Goal: Task Accomplishment & Management: Manage account settings

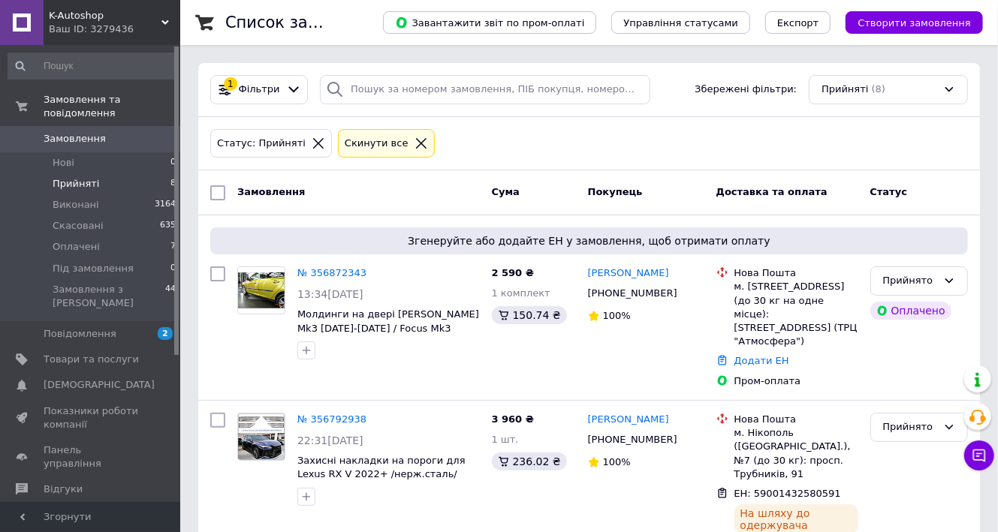
click at [70, 240] on span "Оплачені" at bounding box center [76, 247] width 47 height 14
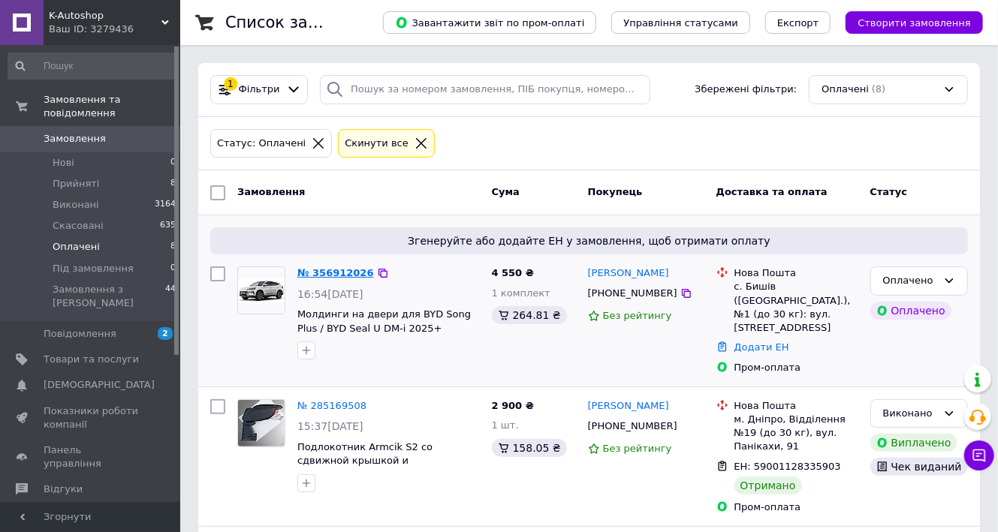
click at [339, 273] on link "№ 356912026" at bounding box center [335, 272] width 77 height 11
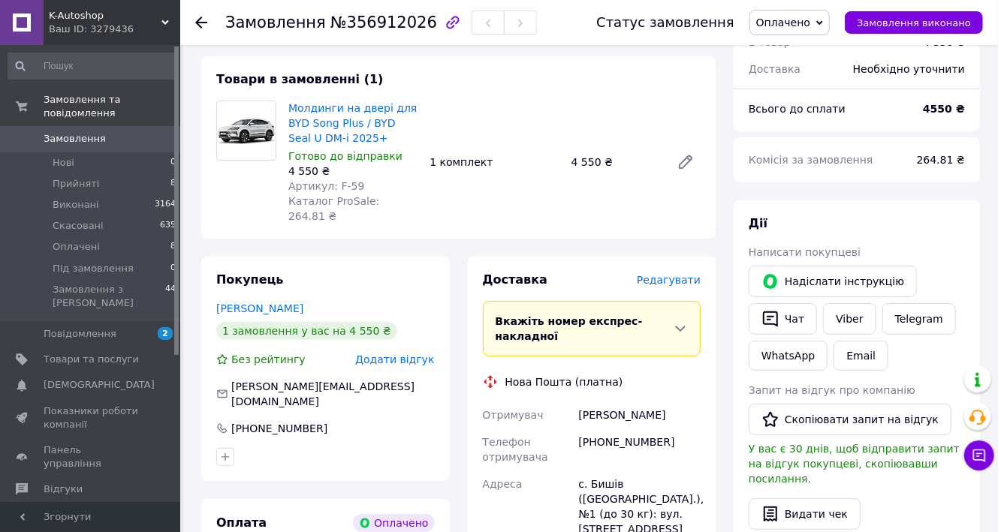
scroll to position [180, 0]
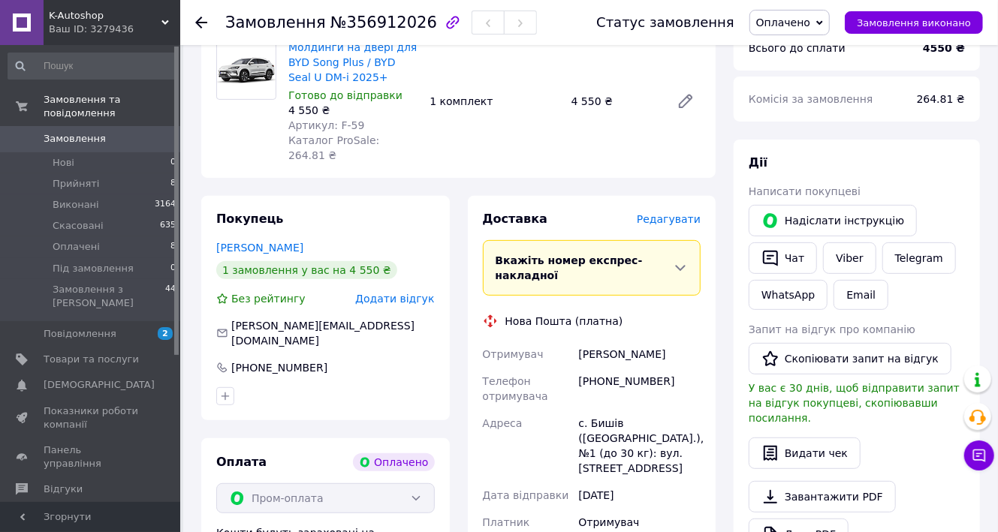
click at [781, 29] on span "Оплачено" at bounding box center [783, 23] width 54 height 12
click at [776, 56] on li "Прийнято" at bounding box center [798, 52] width 96 height 23
click at [975, 457] on icon at bounding box center [979, 455] width 15 height 15
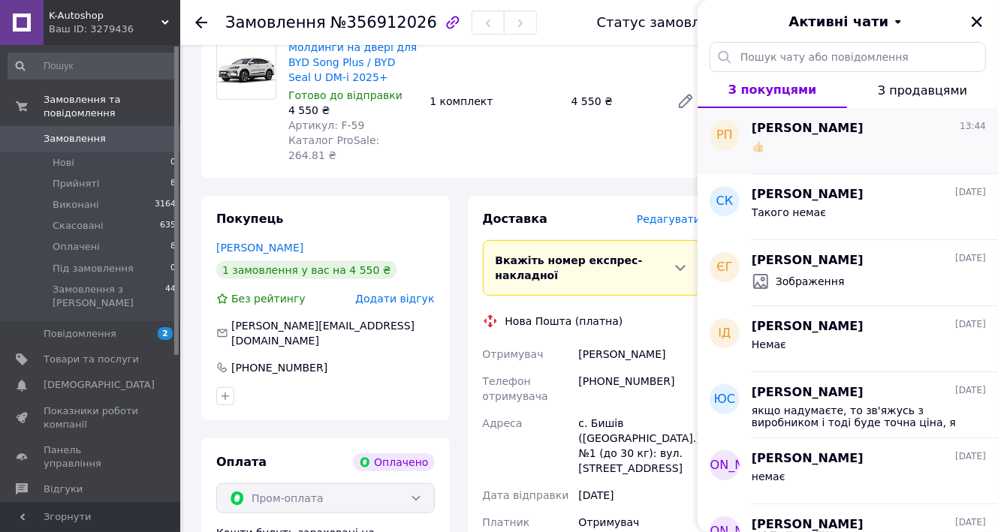
click at [835, 134] on span "Руслан Пилипчук" at bounding box center [808, 128] width 112 height 17
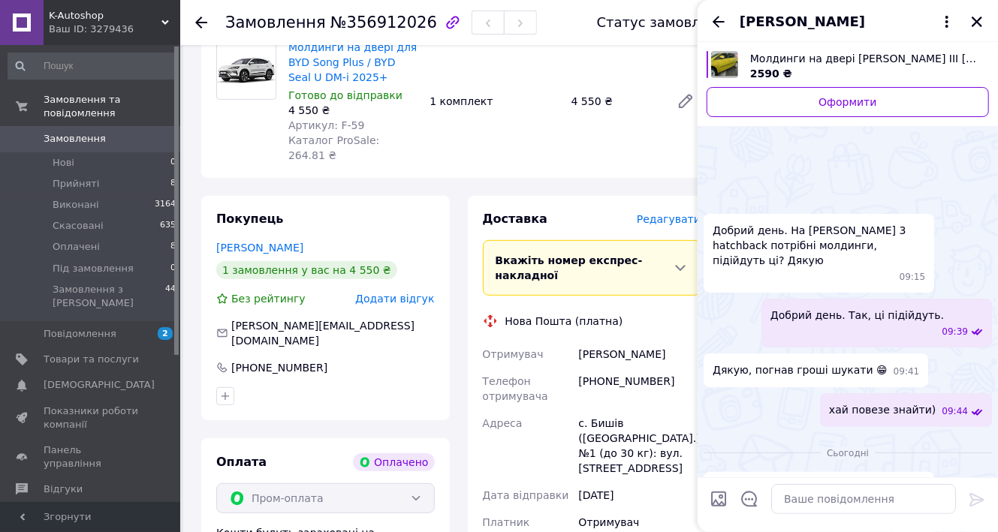
scroll to position [215, 0]
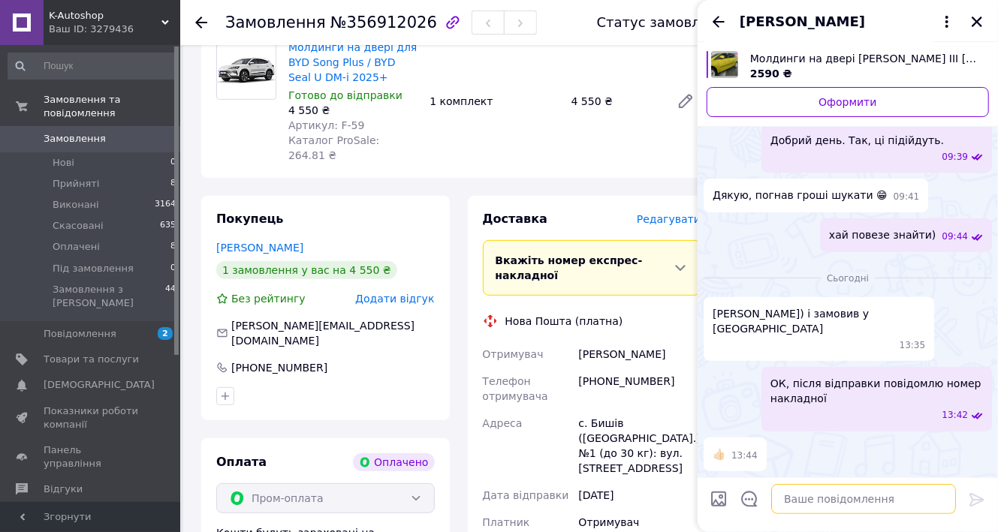
click at [798, 505] on textarea at bounding box center [863, 499] width 185 height 30
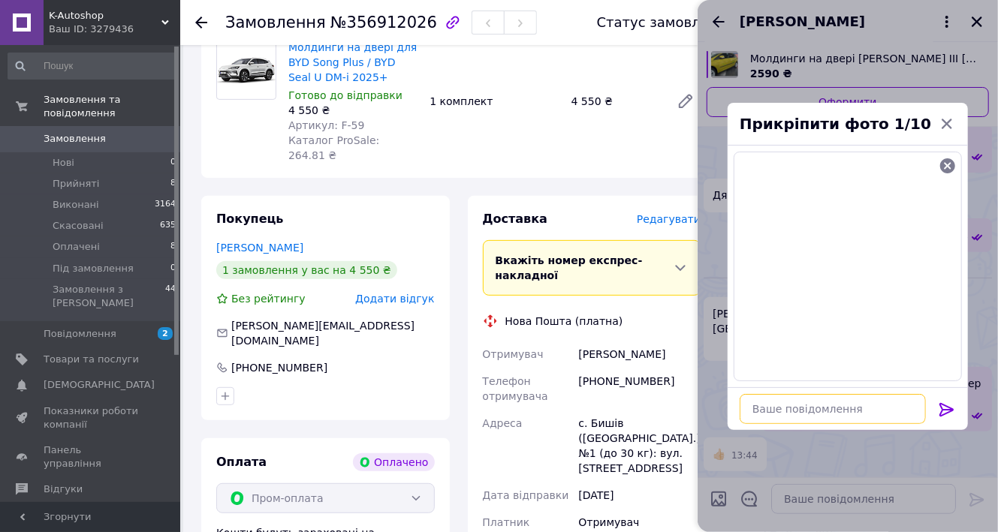
click at [772, 421] on textarea at bounding box center [833, 409] width 186 height 30
type textarea "відправлено"
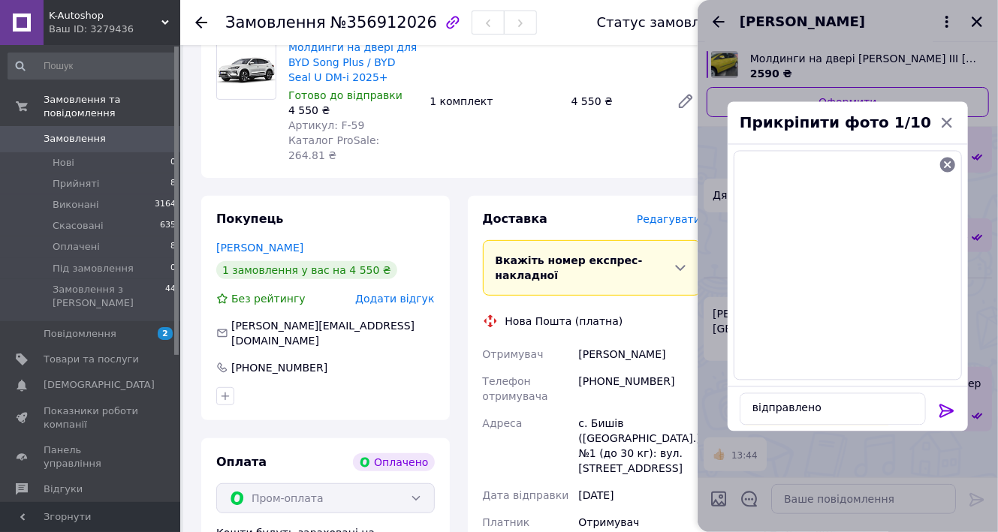
click at [945, 418] on icon at bounding box center [947, 411] width 18 height 18
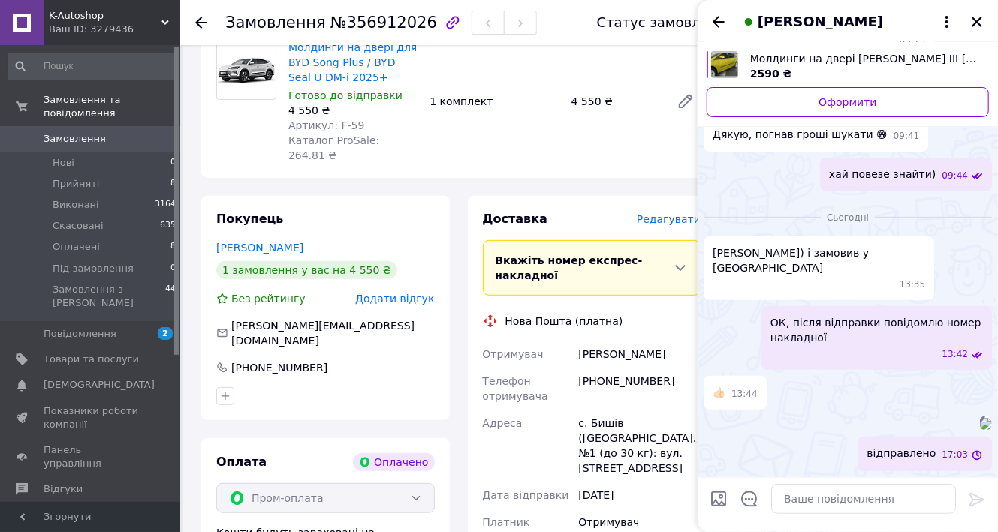
scroll to position [342, 0]
click at [814, 499] on textarea at bounding box center [863, 499] width 185 height 30
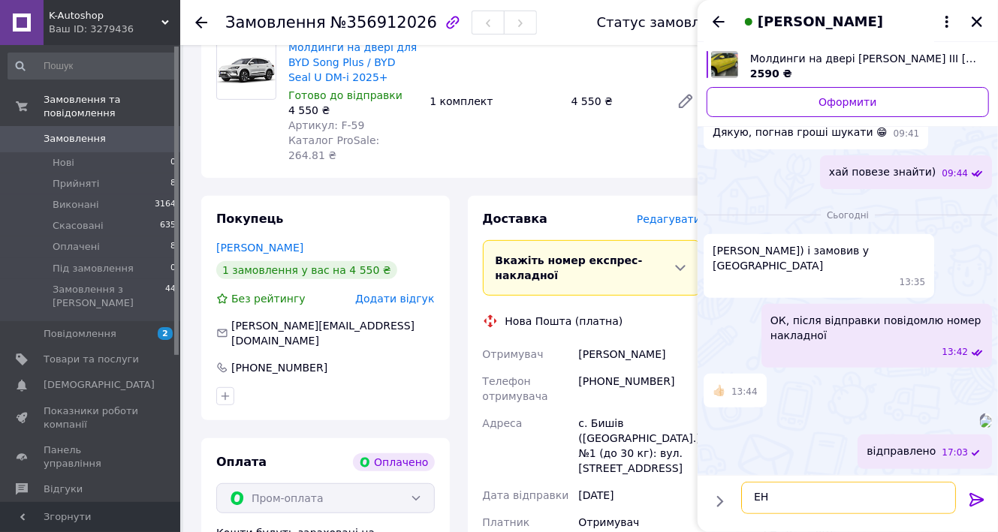
paste textarea "59001432942599"
type textarea "ЕН 59001432942599"
click at [977, 501] on icon at bounding box center [977, 500] width 18 height 18
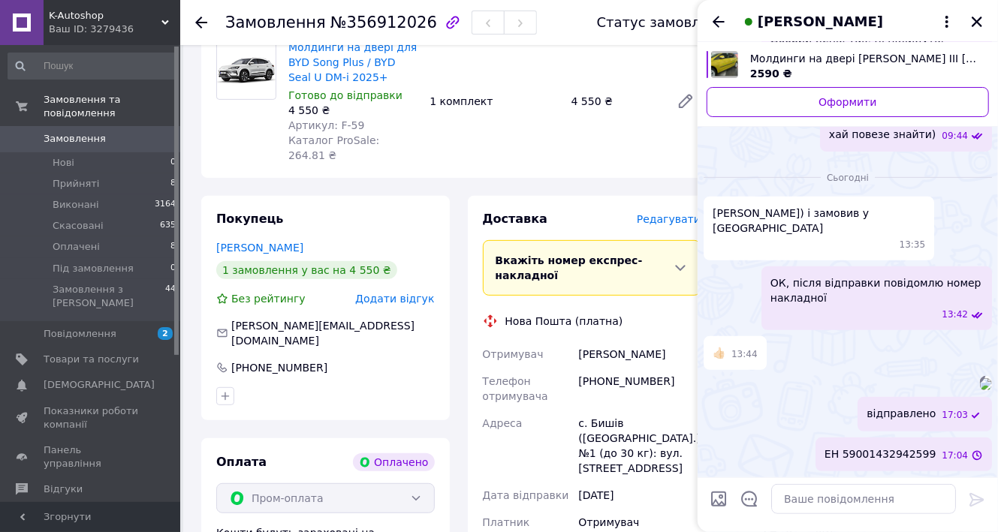
scroll to position [385, 0]
click at [980, 378] on img at bounding box center [986, 384] width 12 height 12
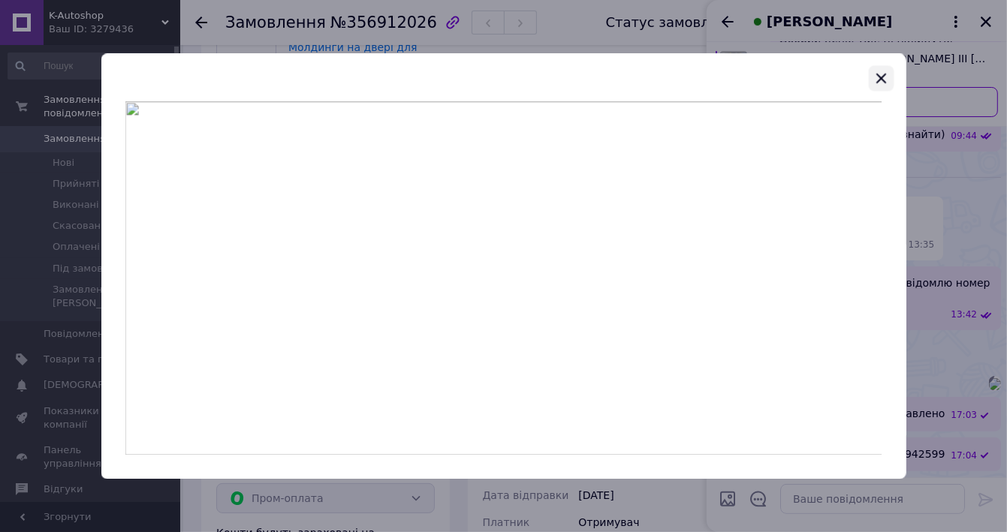
click at [882, 78] on icon "button" at bounding box center [881, 78] width 10 height 10
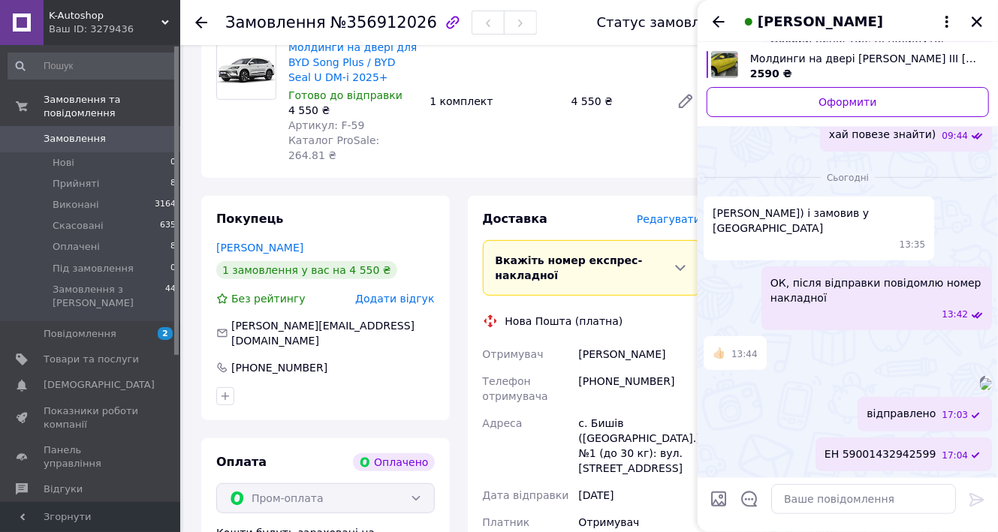
click at [543, 166] on div "Молдинги на двері для BYD Song Plus / BYD Seal U DM-i 2025+ Готово до відправки…" at bounding box center [494, 101] width 424 height 129
click at [980, 378] on img at bounding box center [986, 384] width 12 height 12
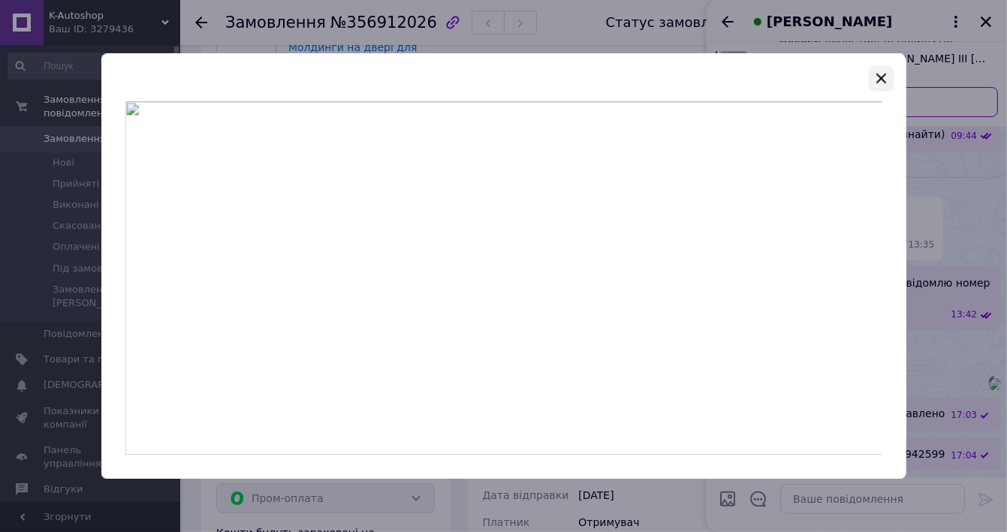
click at [885, 75] on icon "button" at bounding box center [882, 78] width 18 height 18
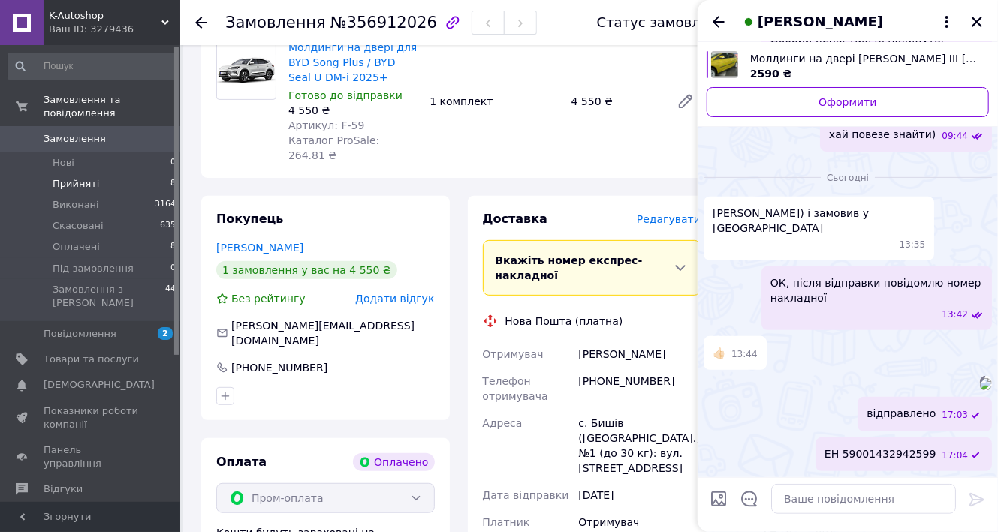
click at [68, 177] on span "Прийняті" at bounding box center [76, 184] width 47 height 14
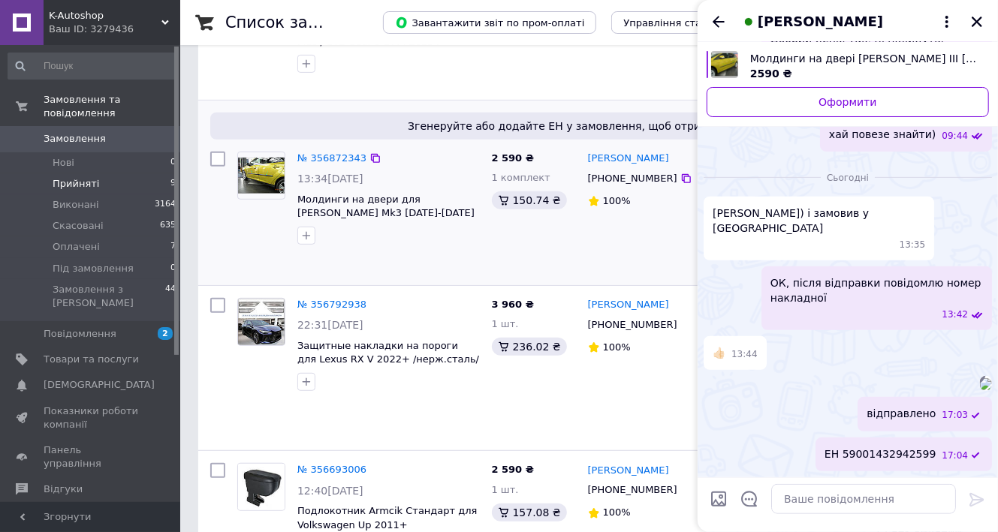
scroll to position [360, 0]
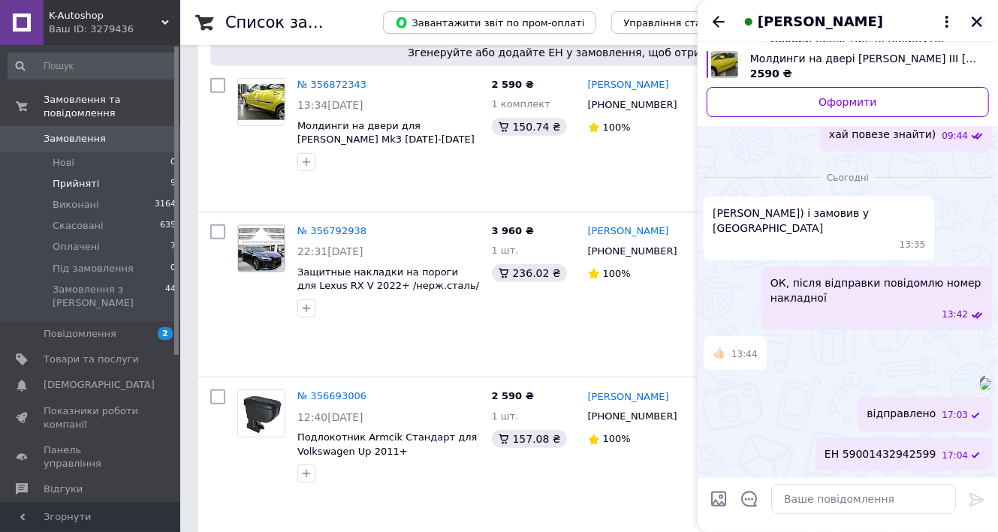
click at [977, 23] on icon "Закрити" at bounding box center [977, 22] width 14 height 14
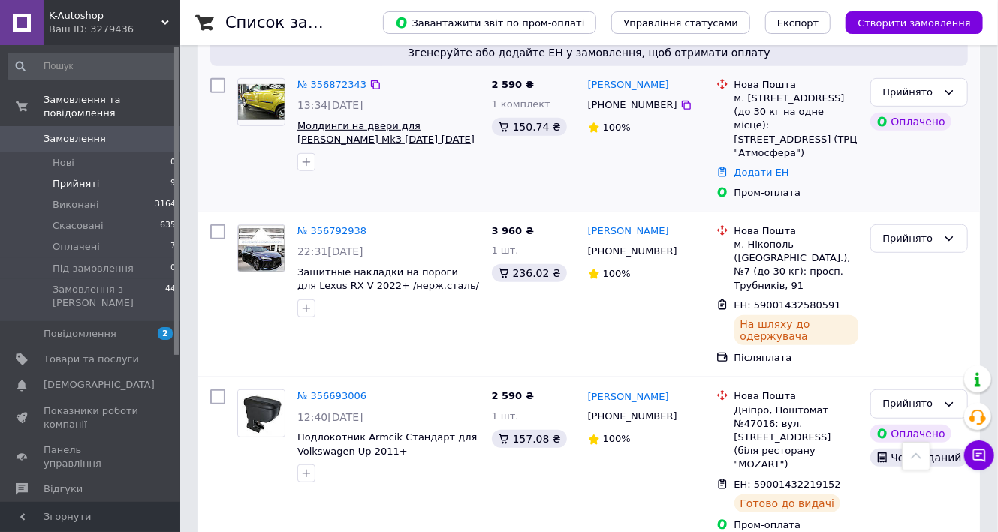
scroll to position [240, 0]
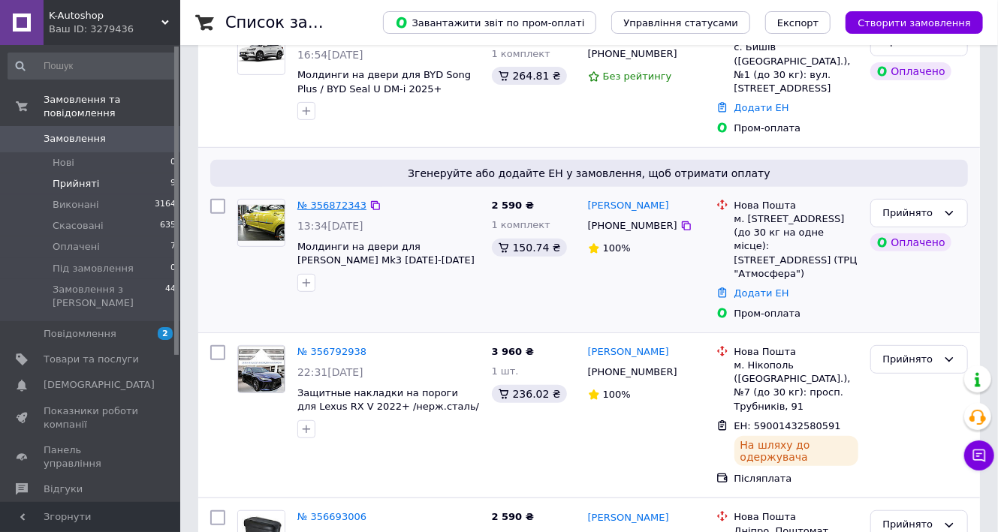
click at [333, 200] on link "№ 356872343" at bounding box center [331, 205] width 69 height 11
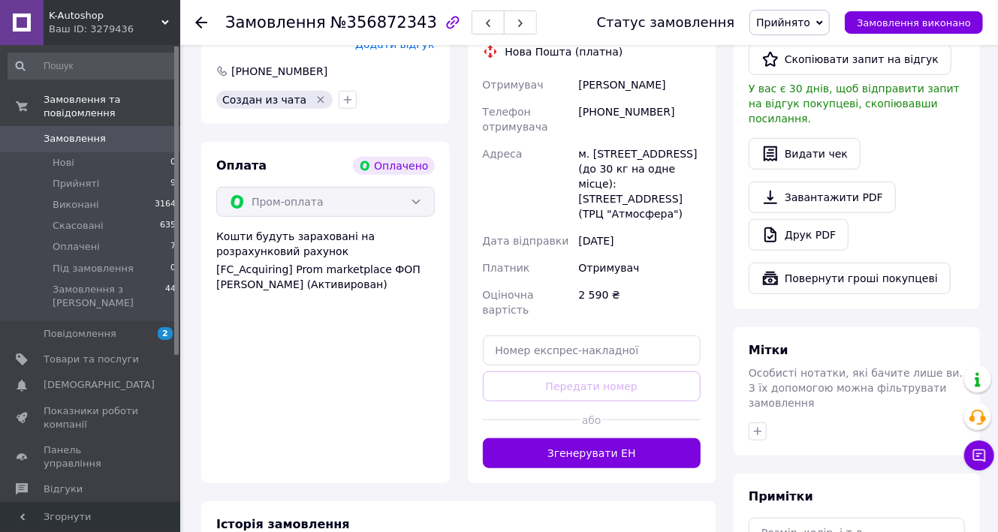
scroll to position [600, 0]
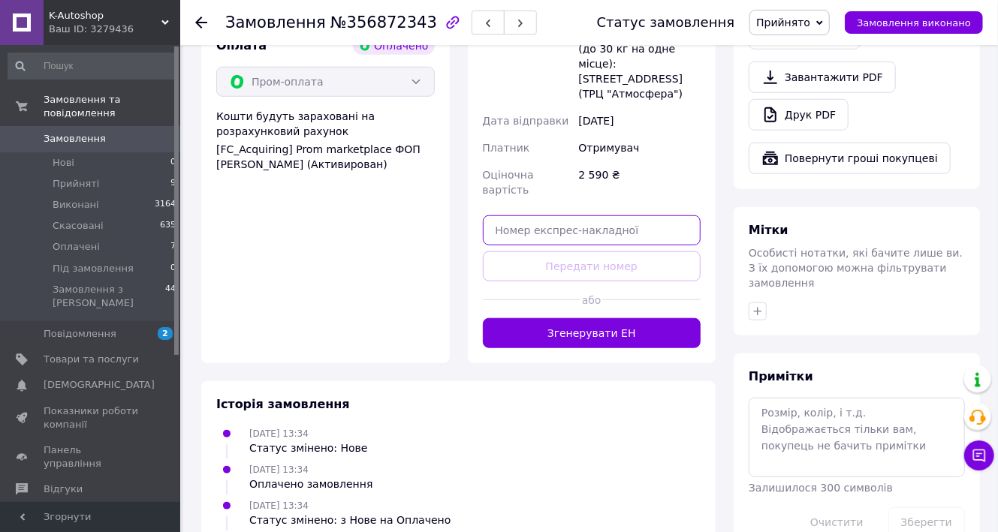
click at [528, 246] on input "text" at bounding box center [592, 231] width 219 height 30
paste input "59001432942599"
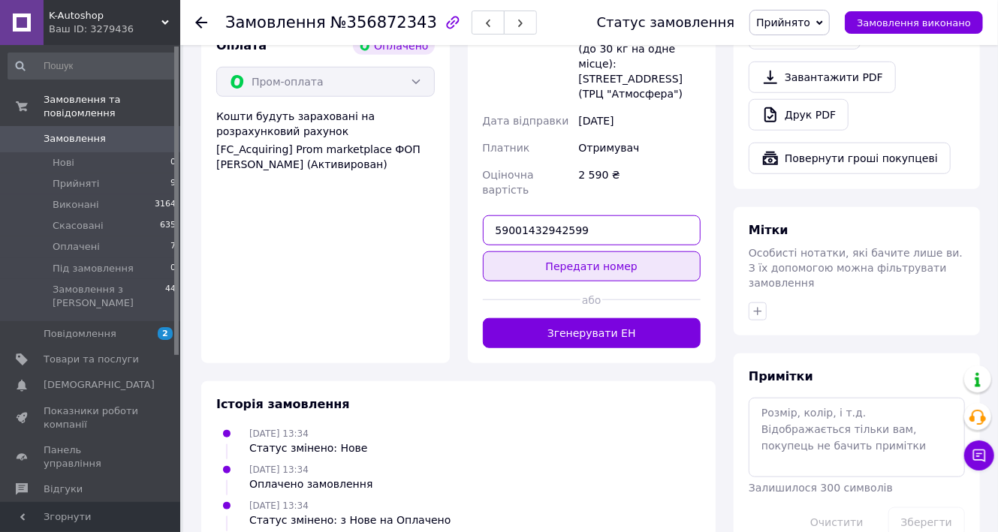
type input "59001432942599"
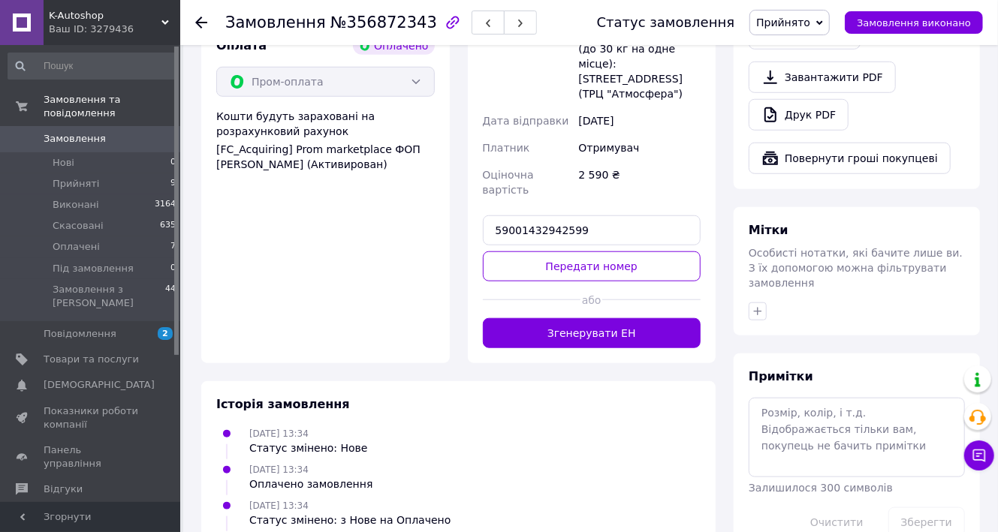
drag, startPoint x: 578, startPoint y: 386, endPoint x: 561, endPoint y: 348, distance: 41.3
click at [579, 282] on button "Передати номер" at bounding box center [592, 267] width 219 height 30
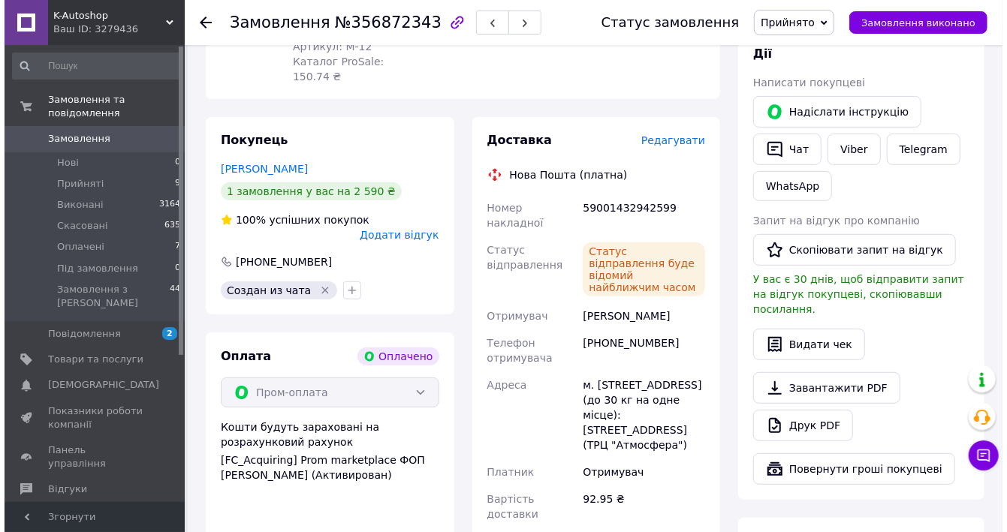
scroll to position [300, 0]
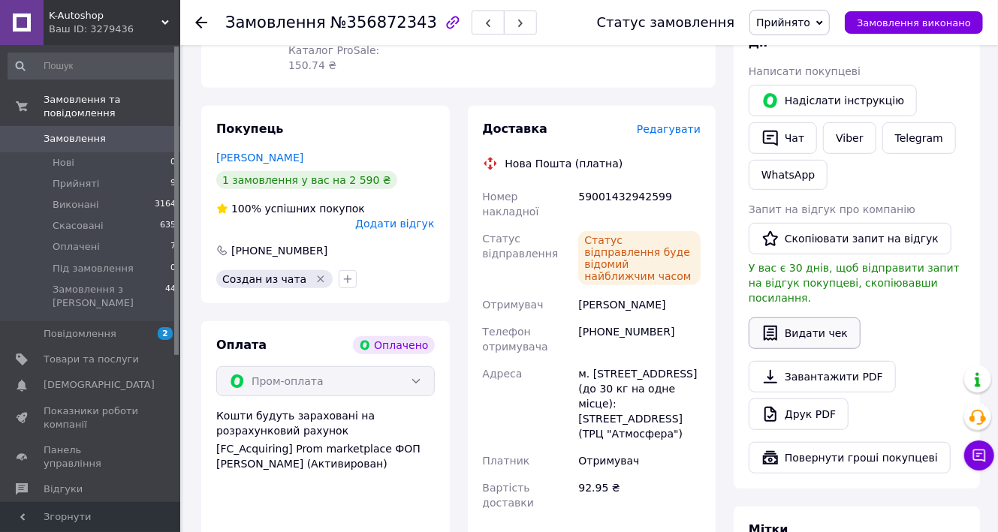
click at [804, 349] on button "Видати чек" at bounding box center [805, 334] width 112 height 32
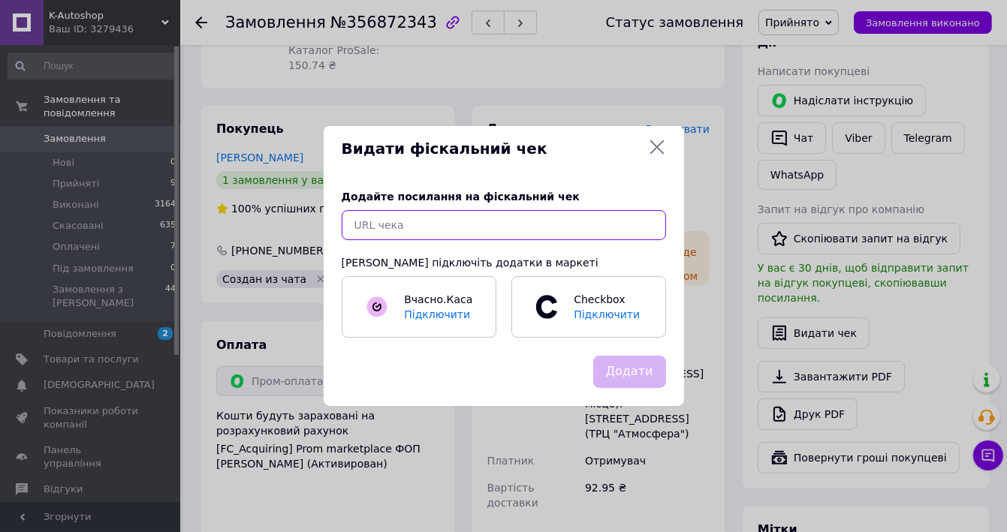
click at [459, 226] on input "text" at bounding box center [504, 225] width 324 height 30
paste input "https://check.checkbox.ua/5fdff776-3c60-446b-a5f6-82bd98d2624f"
type input "https://check.checkbox.ua/5fdff776-3c60-446b-a5f6-82bd98d2624f"
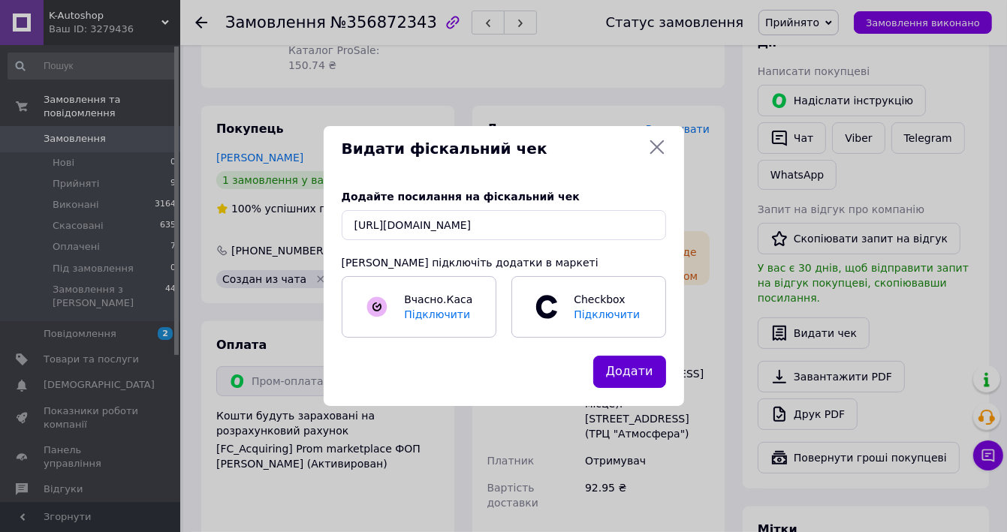
click at [626, 386] on button "Додати" at bounding box center [629, 372] width 73 height 32
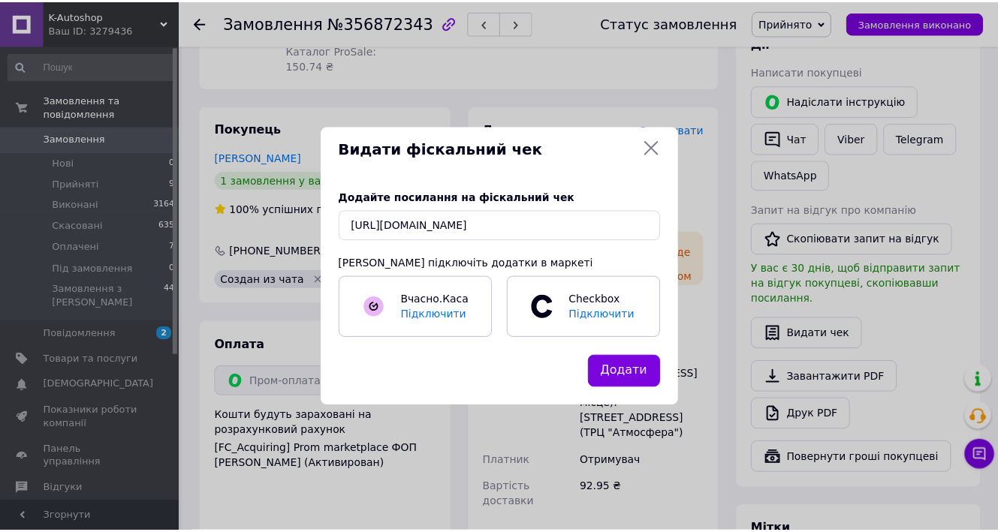
scroll to position [0, 0]
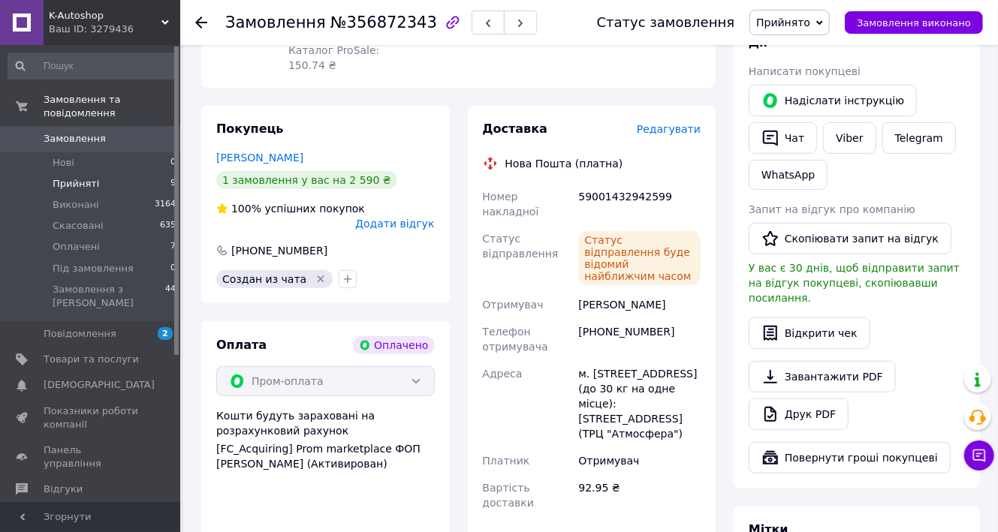
click at [83, 177] on span "Прийняті" at bounding box center [76, 184] width 47 height 14
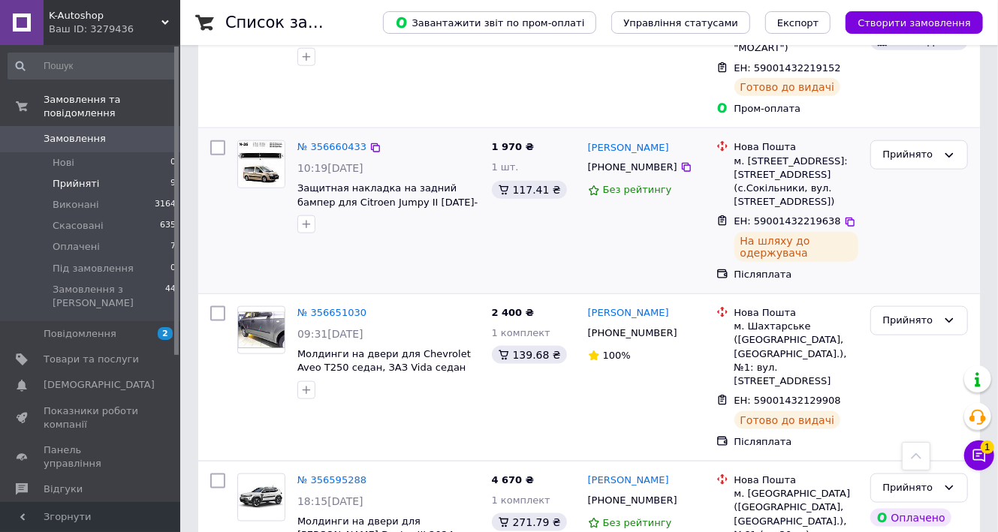
scroll to position [841, 0]
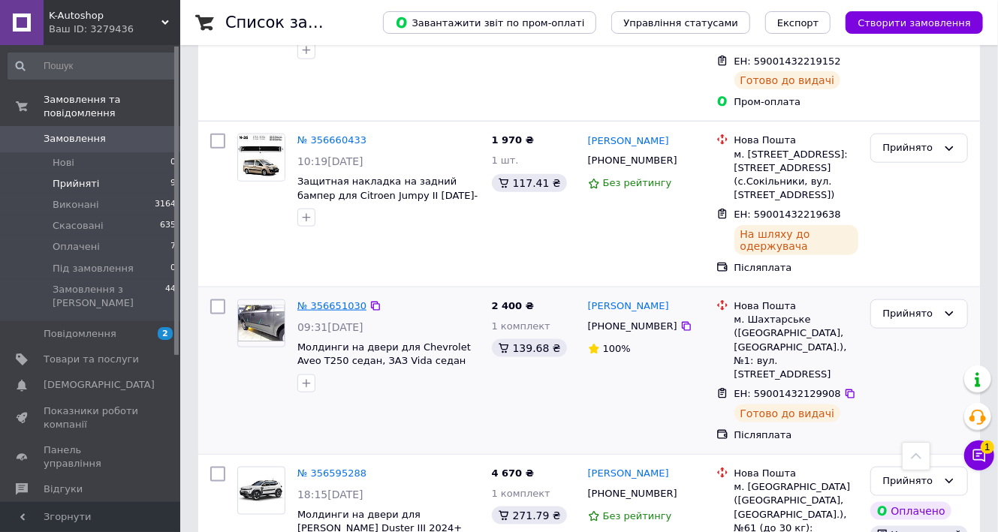
click at [324, 309] on link "№ 356651030" at bounding box center [331, 305] width 69 height 11
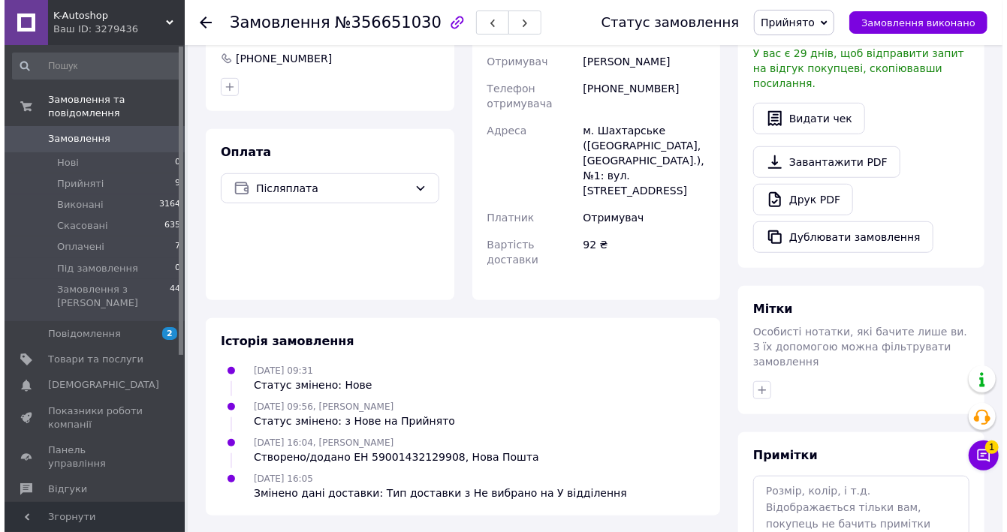
scroll to position [432, 0]
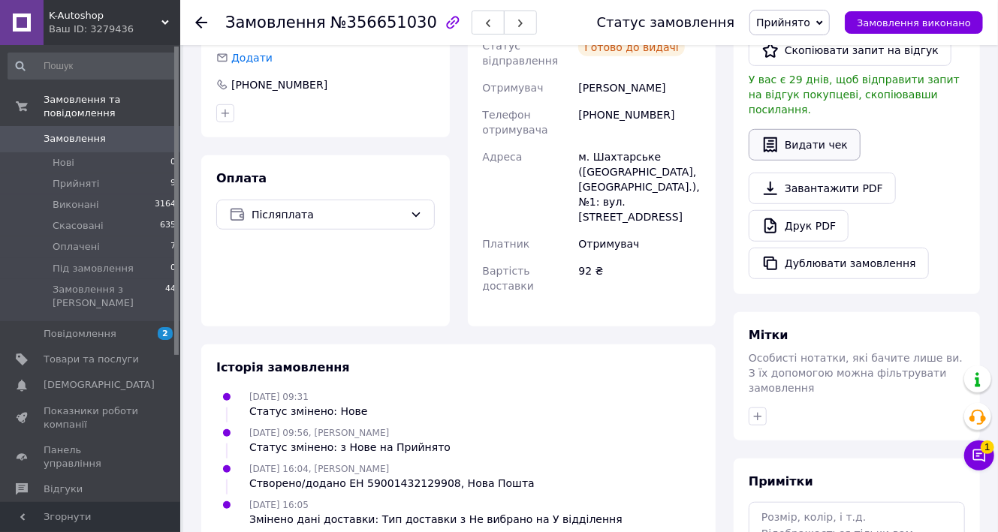
click at [823, 161] on button "Видати чек" at bounding box center [805, 145] width 112 height 32
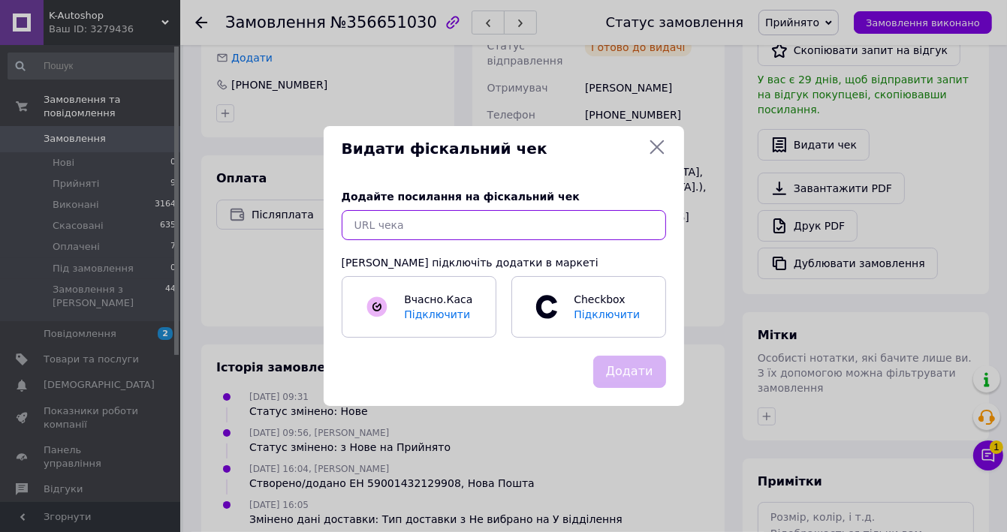
click at [420, 224] on input "text" at bounding box center [504, 225] width 324 height 30
click at [658, 138] on icon at bounding box center [657, 147] width 18 height 18
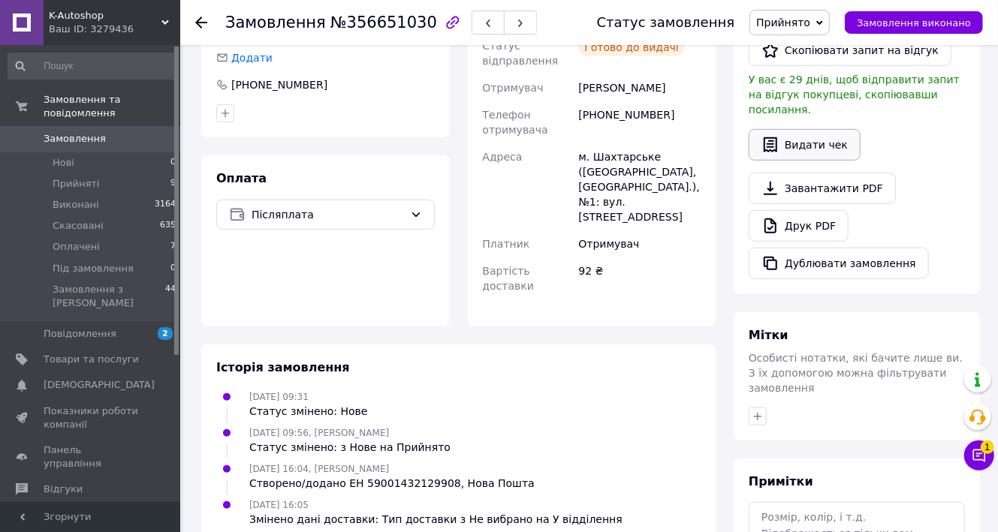
click at [816, 161] on button "Видати чек" at bounding box center [805, 145] width 112 height 32
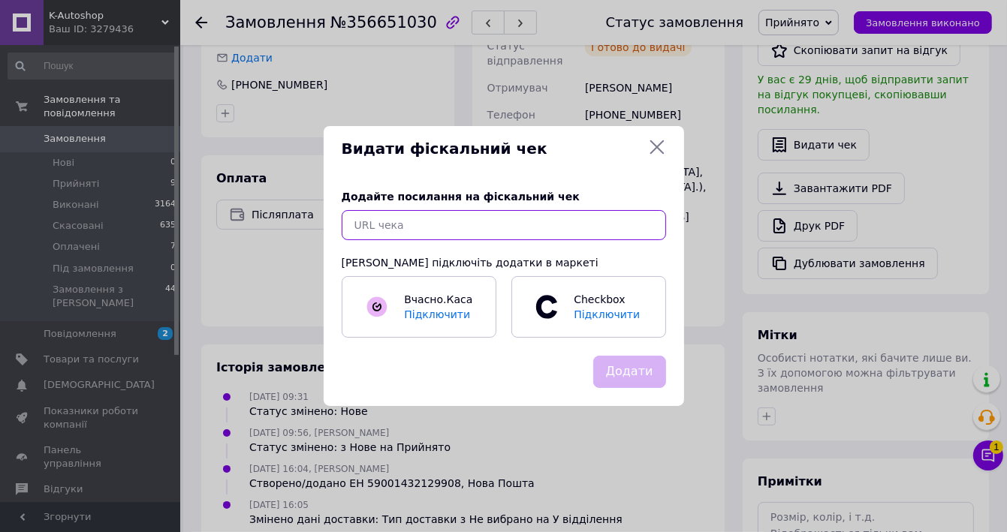
drag, startPoint x: 465, startPoint y: 226, endPoint x: 461, endPoint y: 219, distance: 8.4
click at [463, 222] on input "text" at bounding box center [504, 225] width 324 height 30
paste input "https://check.checkbox.ua/3979f738-bdd5-4b30-8313-1b3c51b8fa6b"
type input "https://check.checkbox.ua/3979f738-bdd5-4b30-8313-1b3c51b8fa6b"
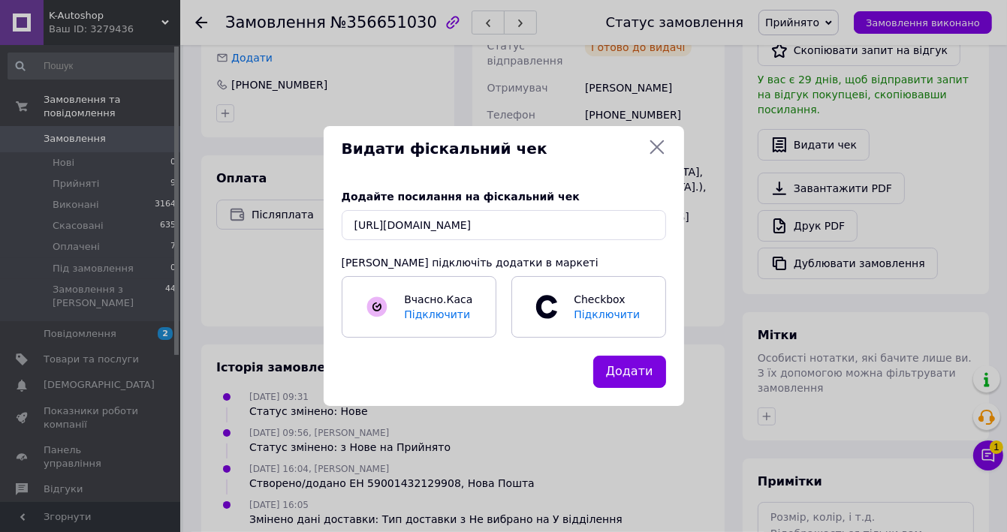
click at [622, 388] on button "Додати" at bounding box center [629, 372] width 73 height 32
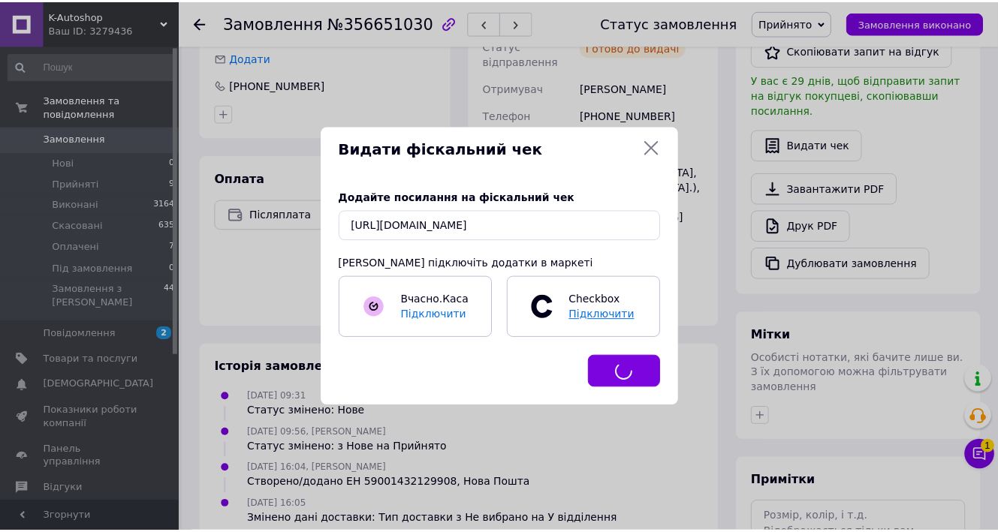
scroll to position [0, 0]
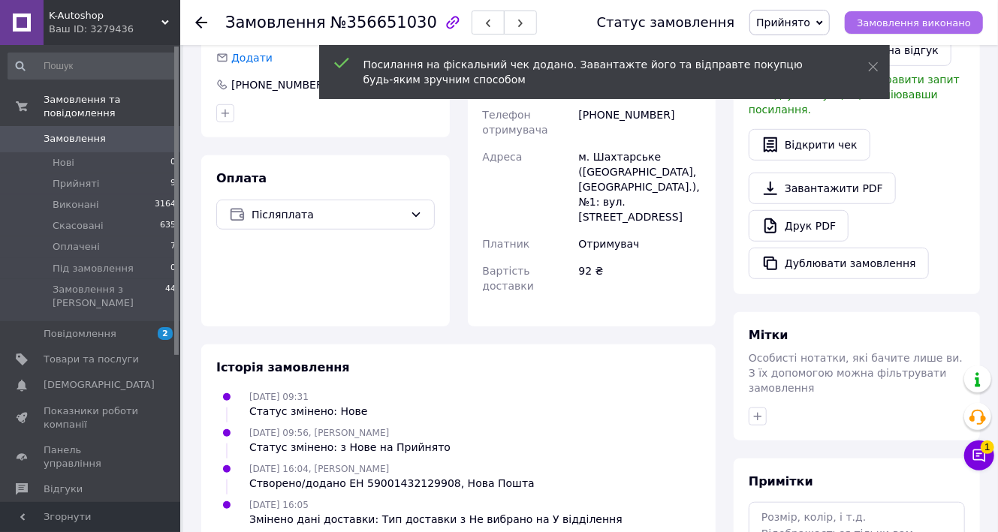
click at [911, 21] on span "Замовлення виконано" at bounding box center [914, 22] width 114 height 11
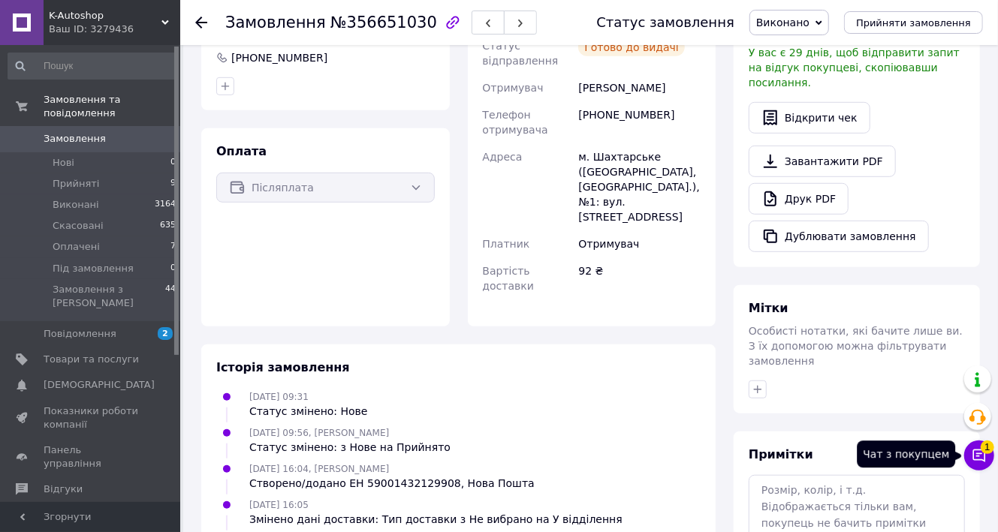
click at [975, 453] on icon at bounding box center [979, 455] width 15 height 15
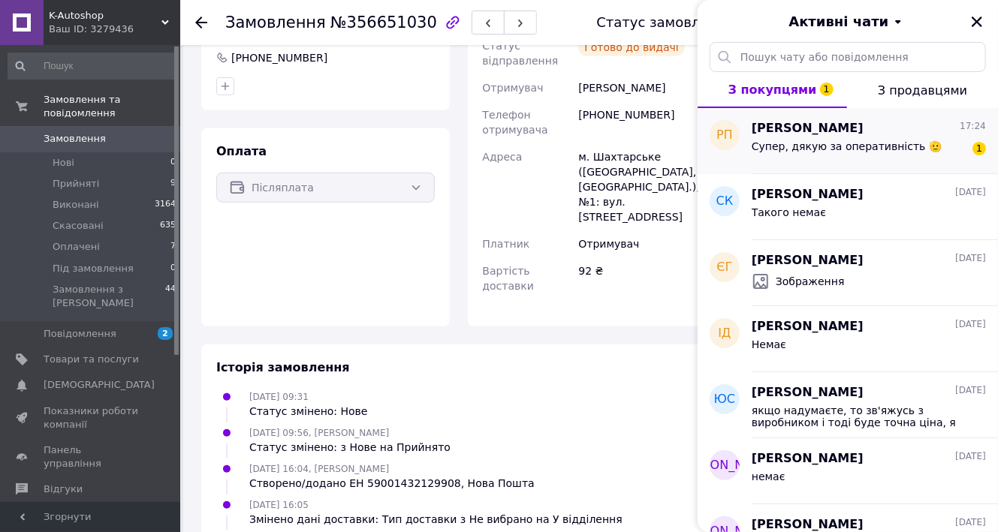
click at [864, 137] on span "Руслан Пилипчук" at bounding box center [808, 128] width 112 height 17
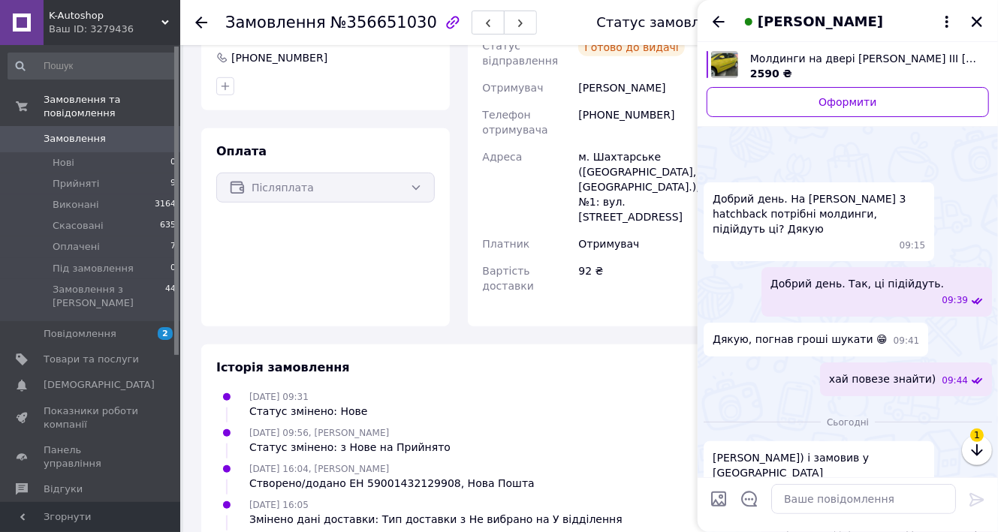
scroll to position [478, 0]
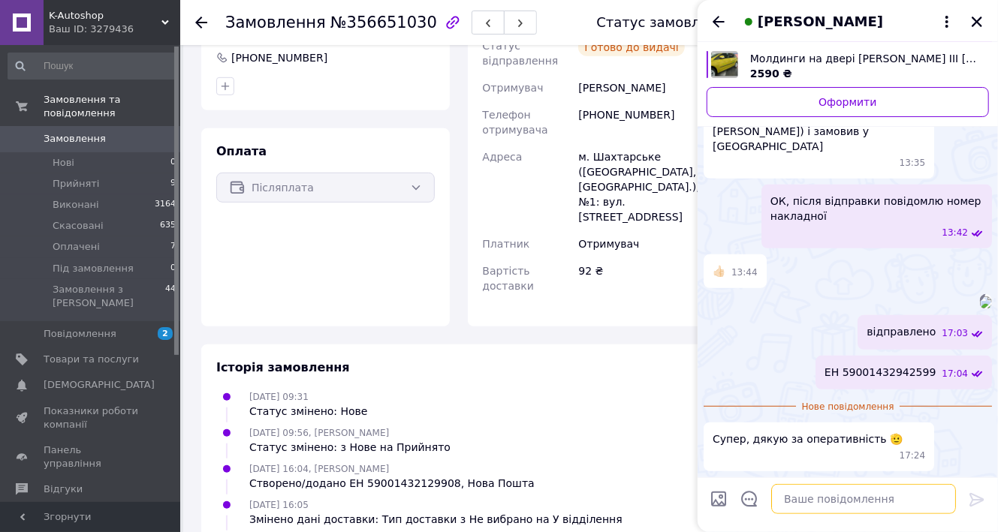
click at [816, 502] on textarea at bounding box center [863, 499] width 185 height 30
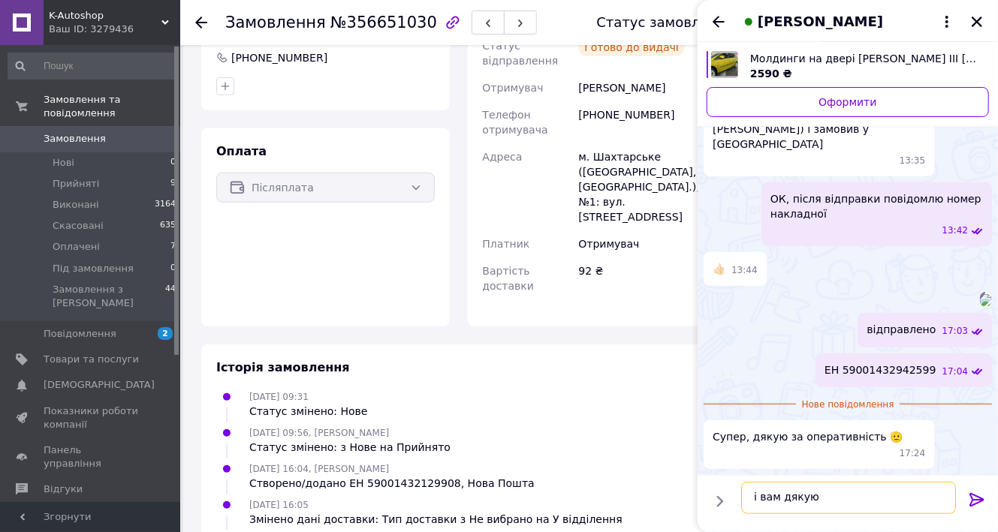
type textarea "і вам дякую"
click at [979, 498] on icon at bounding box center [977, 500] width 18 height 18
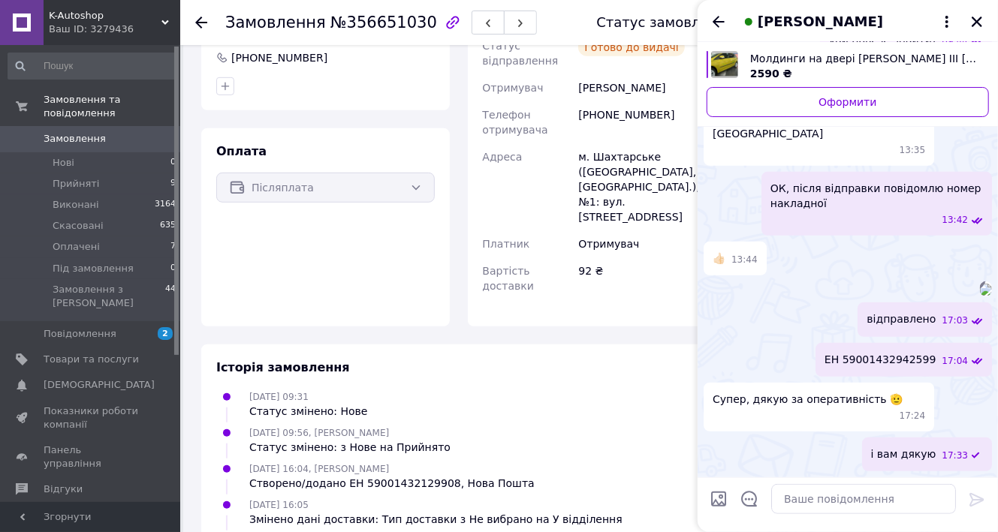
scroll to position [490, 0]
click at [337, 327] on div "Оплата Післяплата" at bounding box center [325, 227] width 249 height 198
click at [980, 284] on img at bounding box center [986, 290] width 12 height 12
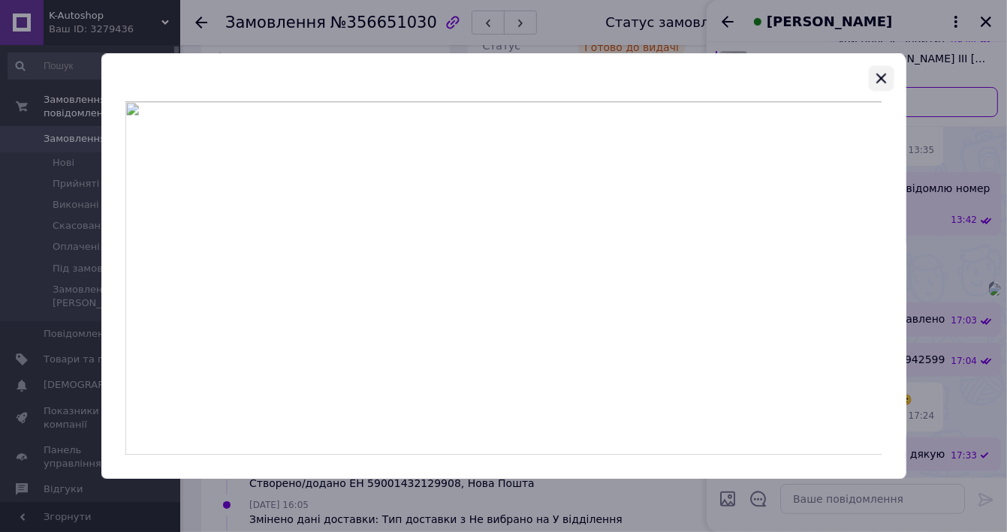
click at [880, 74] on icon "button" at bounding box center [882, 78] width 18 height 18
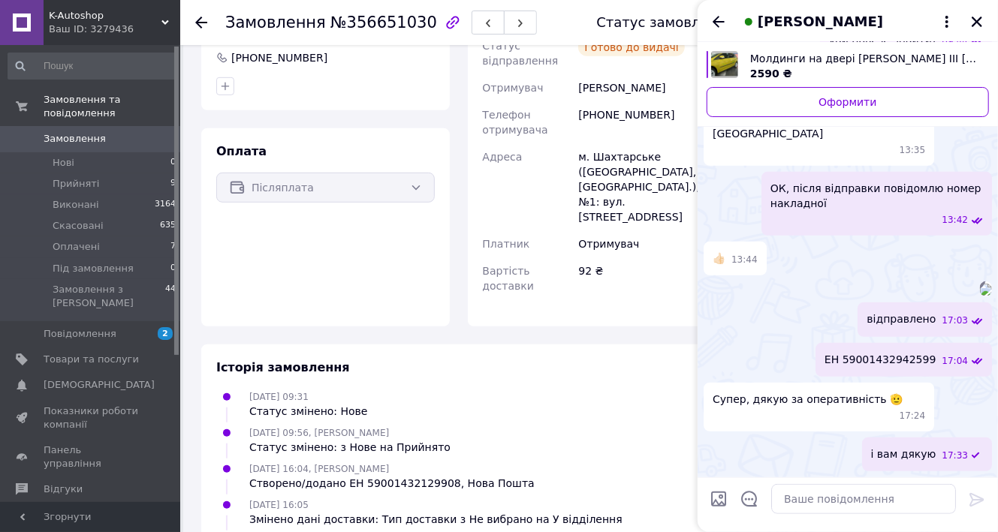
click at [303, 327] on div "Оплата Післяплата" at bounding box center [325, 227] width 249 height 198
click at [979, 23] on icon "Закрити" at bounding box center [977, 22] width 11 height 11
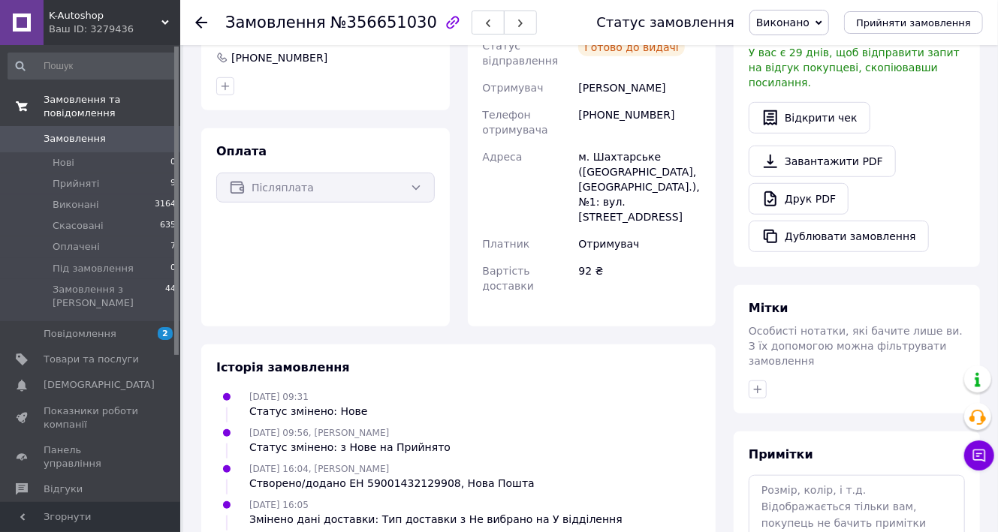
drag, startPoint x: 253, startPoint y: 378, endPoint x: 141, endPoint y: 106, distance: 294.0
click at [253, 327] on div "Оплата Післяплата" at bounding box center [325, 227] width 249 height 198
click at [86, 177] on span "Прийняті" at bounding box center [76, 184] width 47 height 14
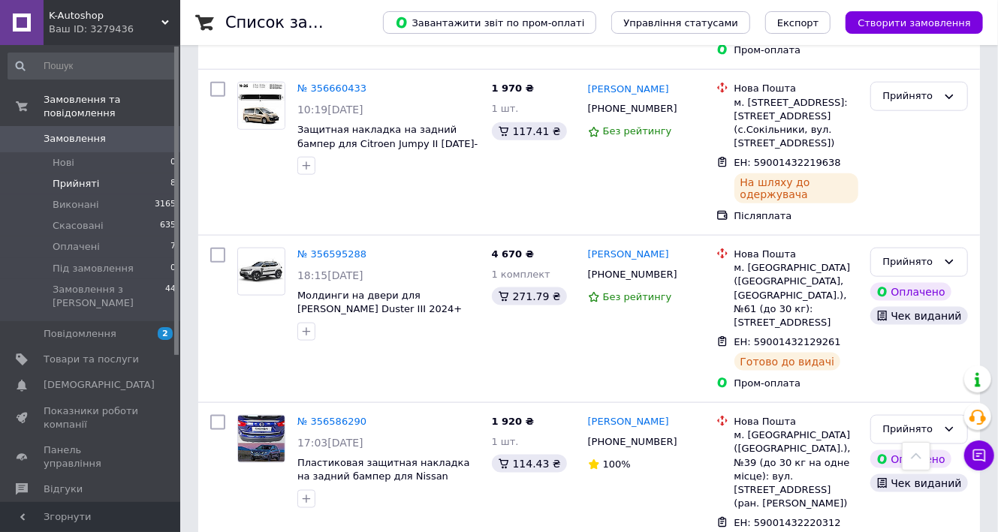
scroll to position [901, 0]
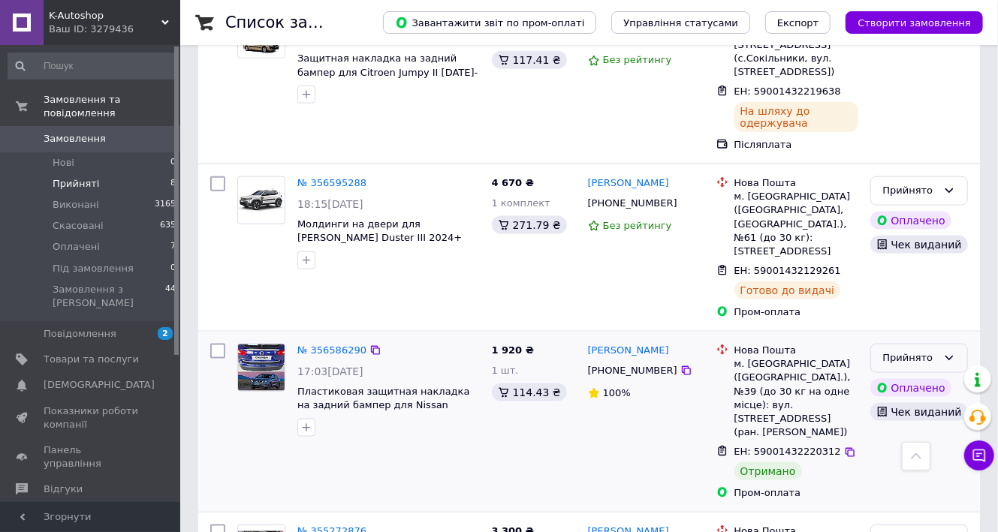
click at [917, 351] on div "Прийнято" at bounding box center [910, 359] width 54 height 16
click at [902, 376] on li "Виконано" at bounding box center [919, 390] width 96 height 28
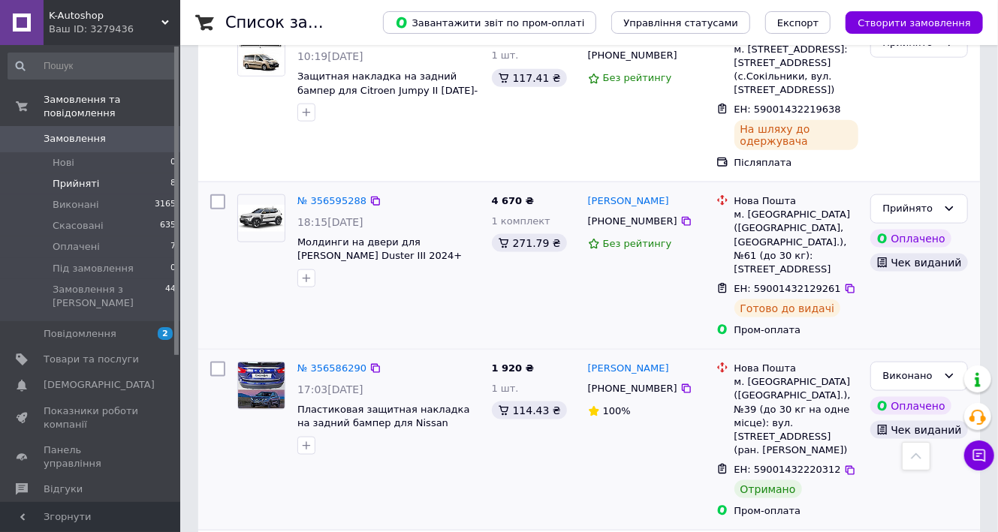
scroll to position [823, 0]
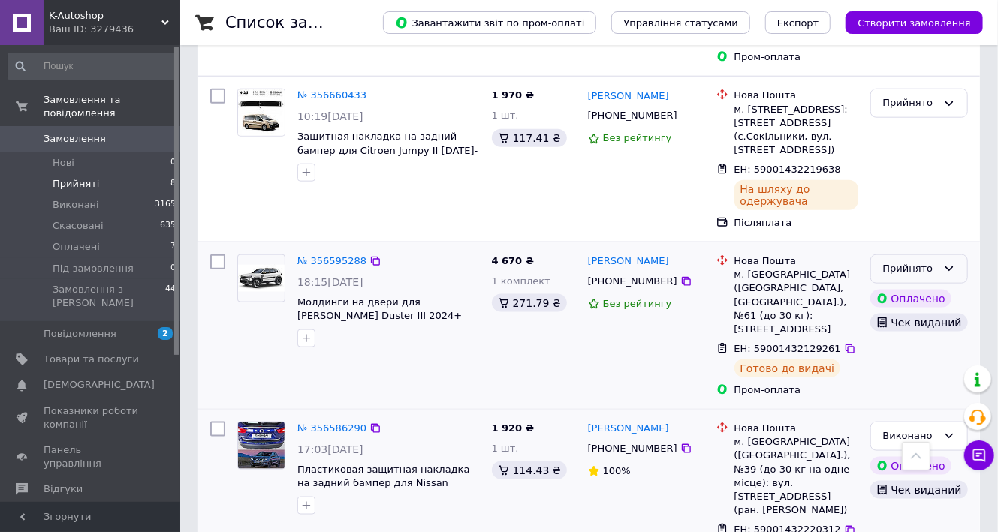
click at [927, 261] on div "Прийнято" at bounding box center [910, 269] width 54 height 16
drag, startPoint x: 909, startPoint y: 280, endPoint x: 881, endPoint y: 280, distance: 28.5
click at [909, 287] on li "Виконано" at bounding box center [919, 301] width 96 height 28
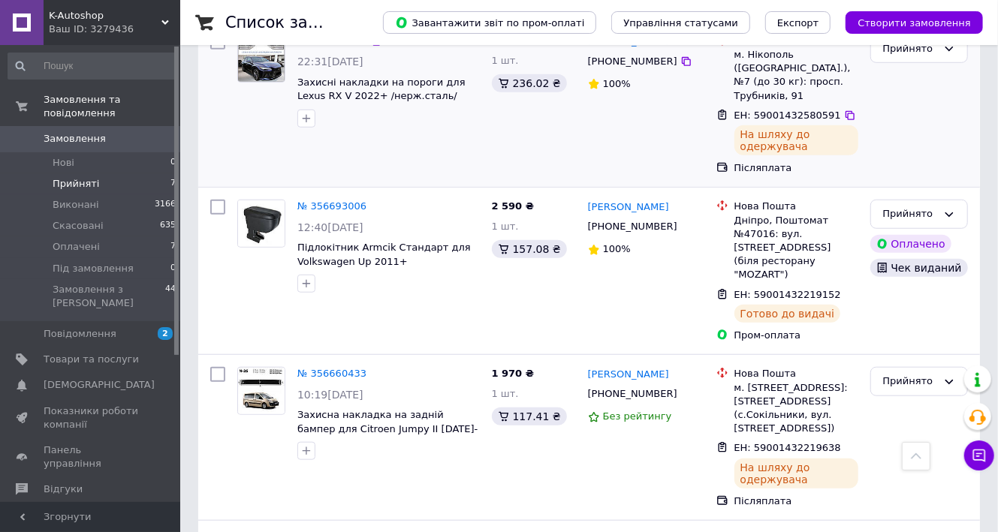
scroll to position [472, 0]
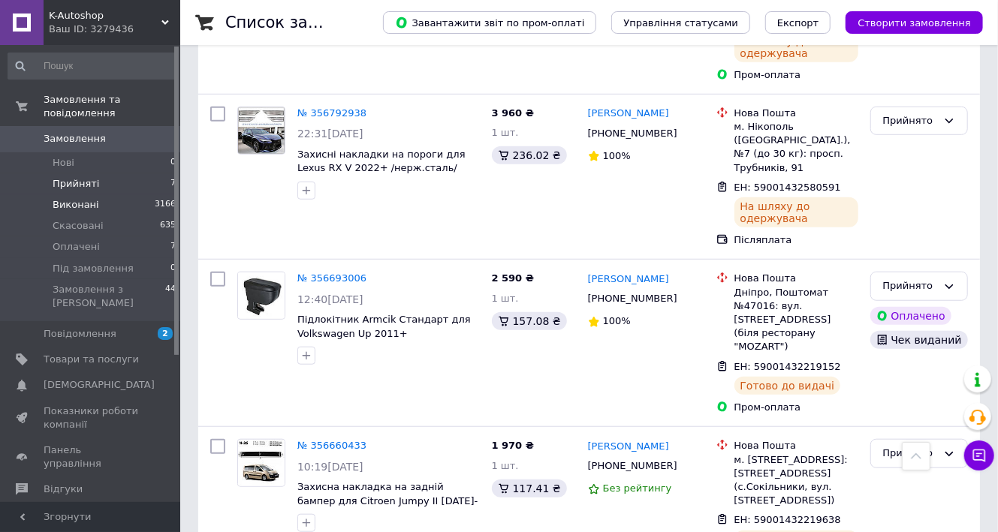
click at [78, 198] on span "Виконані" at bounding box center [76, 205] width 47 height 14
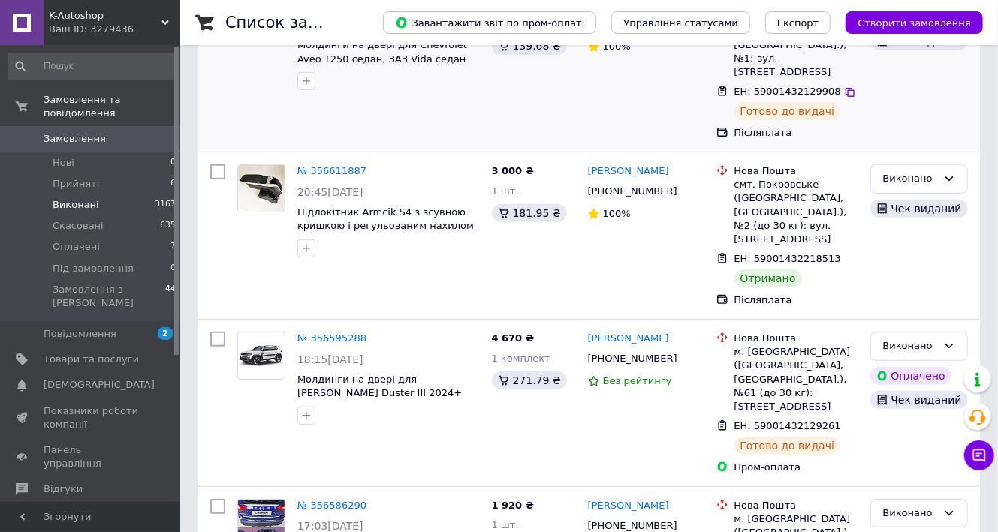
scroll to position [240, 0]
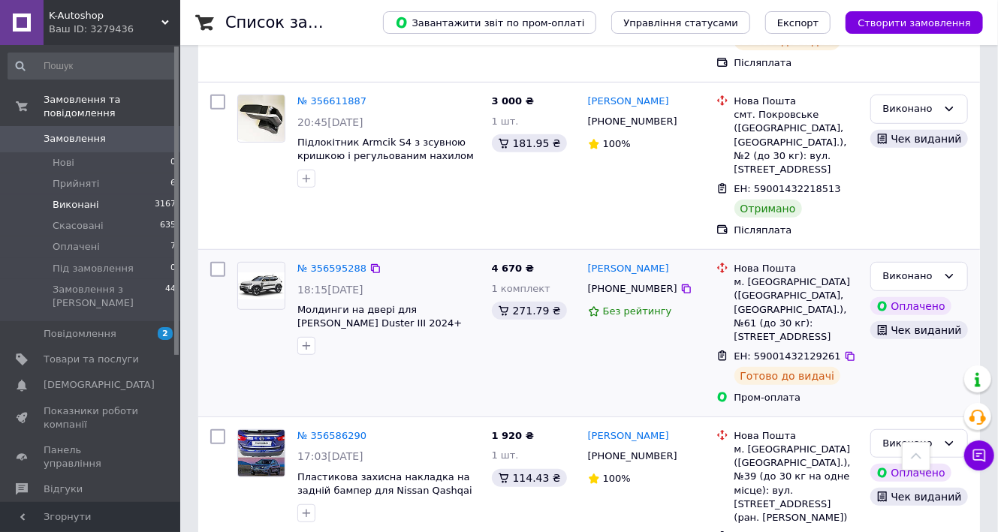
scroll to position [300, 0]
click at [84, 177] on span "Прийняті" at bounding box center [76, 184] width 47 height 14
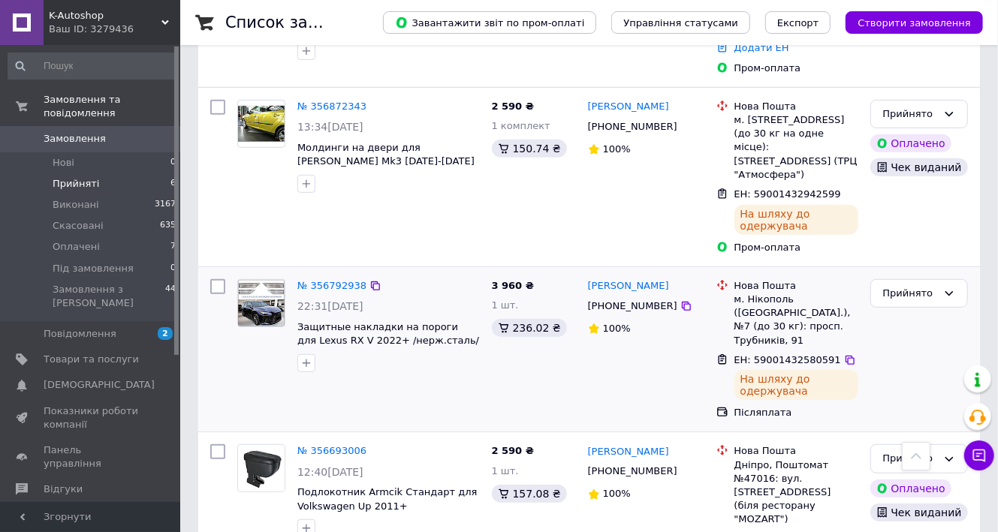
scroll to position [137, 0]
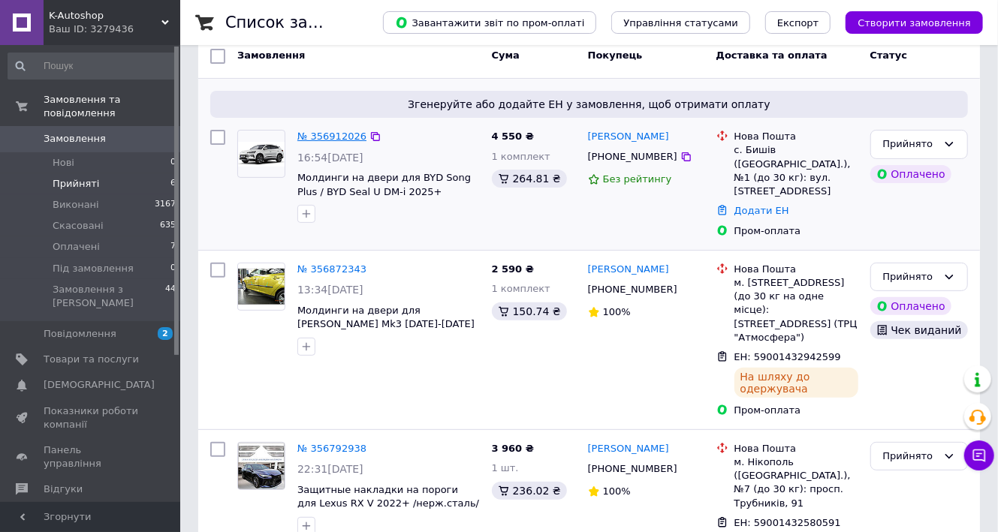
click at [330, 137] on link "№ 356912026" at bounding box center [331, 136] width 69 height 11
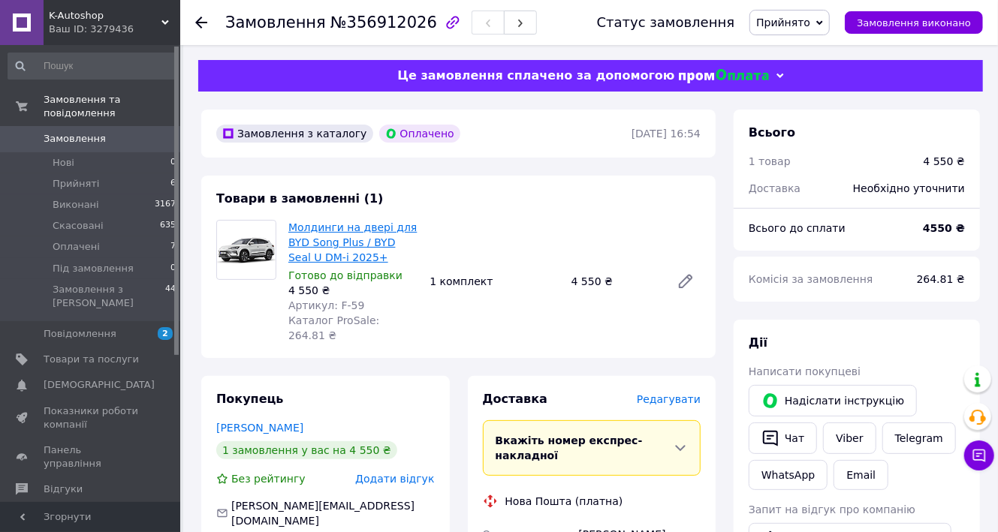
click at [351, 264] on link "Молдинги на двері для BYD Song Plus / BYD Seal U DM-i 2025+" at bounding box center [352, 243] width 128 height 42
